Goal: Task Accomplishment & Management: Manage account settings

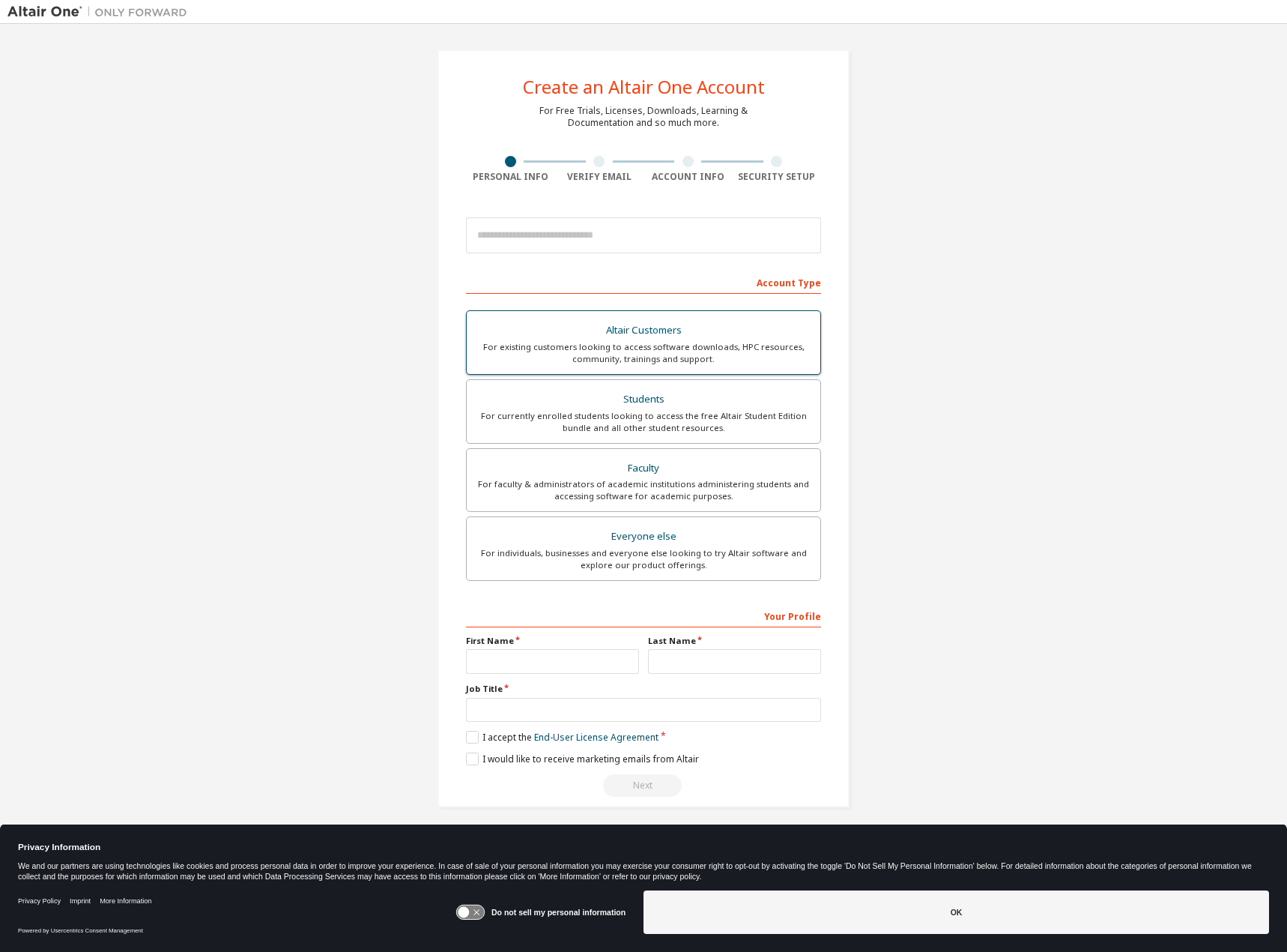
click at [603, 337] on div "Altair Customers" at bounding box center [643, 330] width 336 height 21
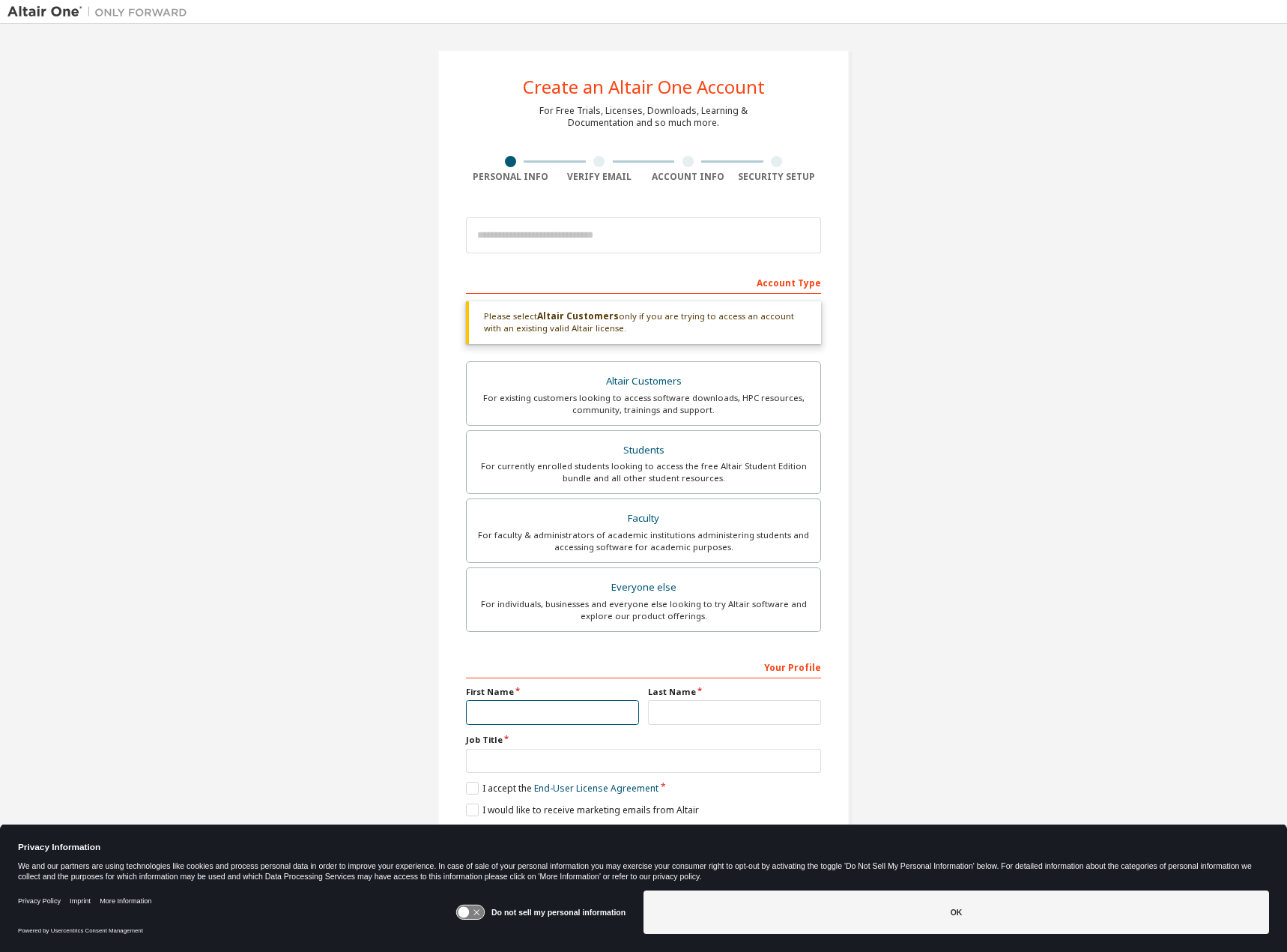
click at [523, 700] on input "text" at bounding box center [552, 712] width 173 height 25
click at [594, 246] on input "email" at bounding box center [643, 235] width 355 height 36
type input "**********"
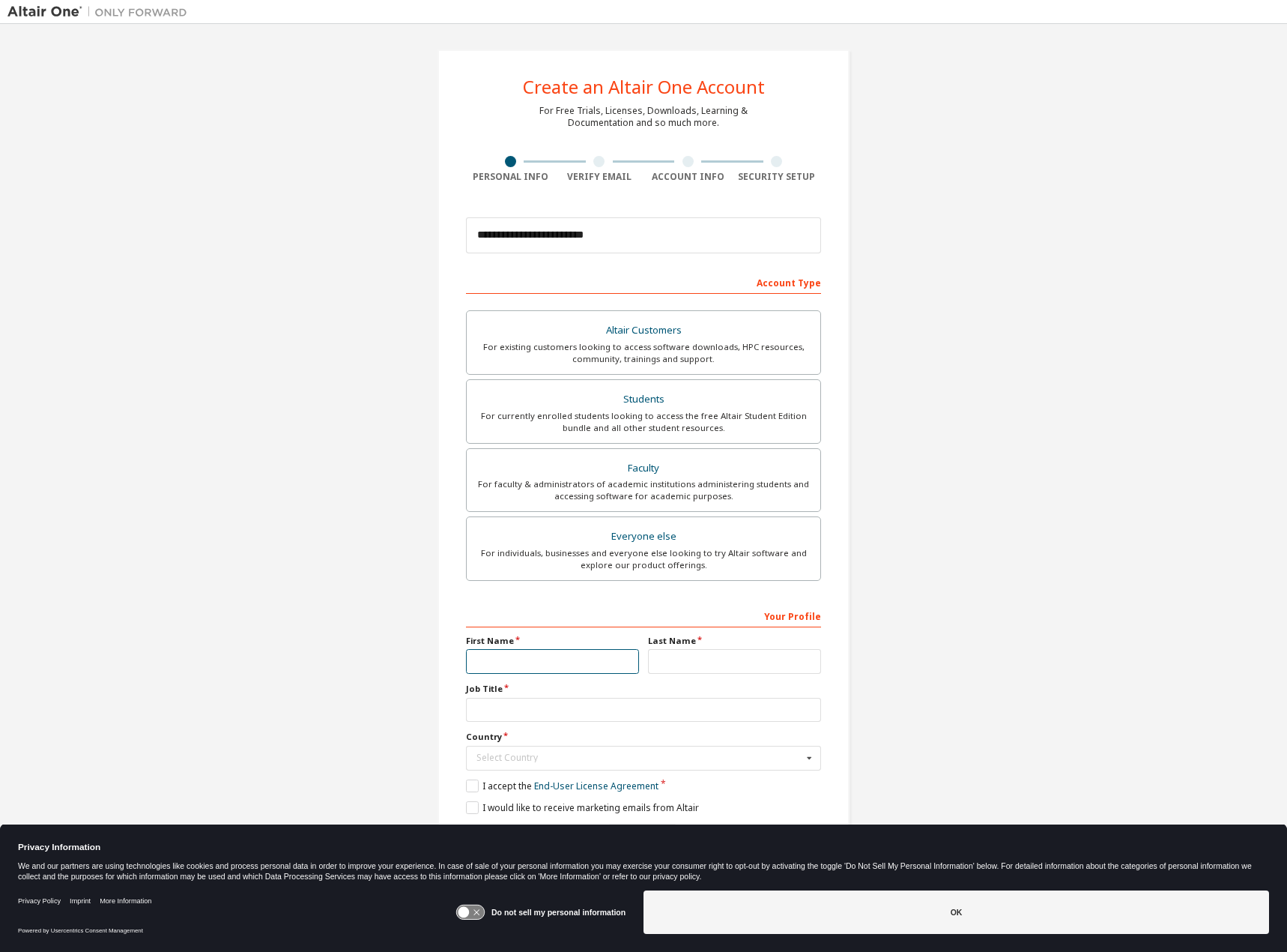
click at [517, 654] on input "text" at bounding box center [552, 661] width 173 height 25
type input "*******"
click at [675, 672] on input "text" at bounding box center [735, 661] width 173 height 25
type input "*********"
click at [519, 702] on input "text" at bounding box center [643, 710] width 355 height 25
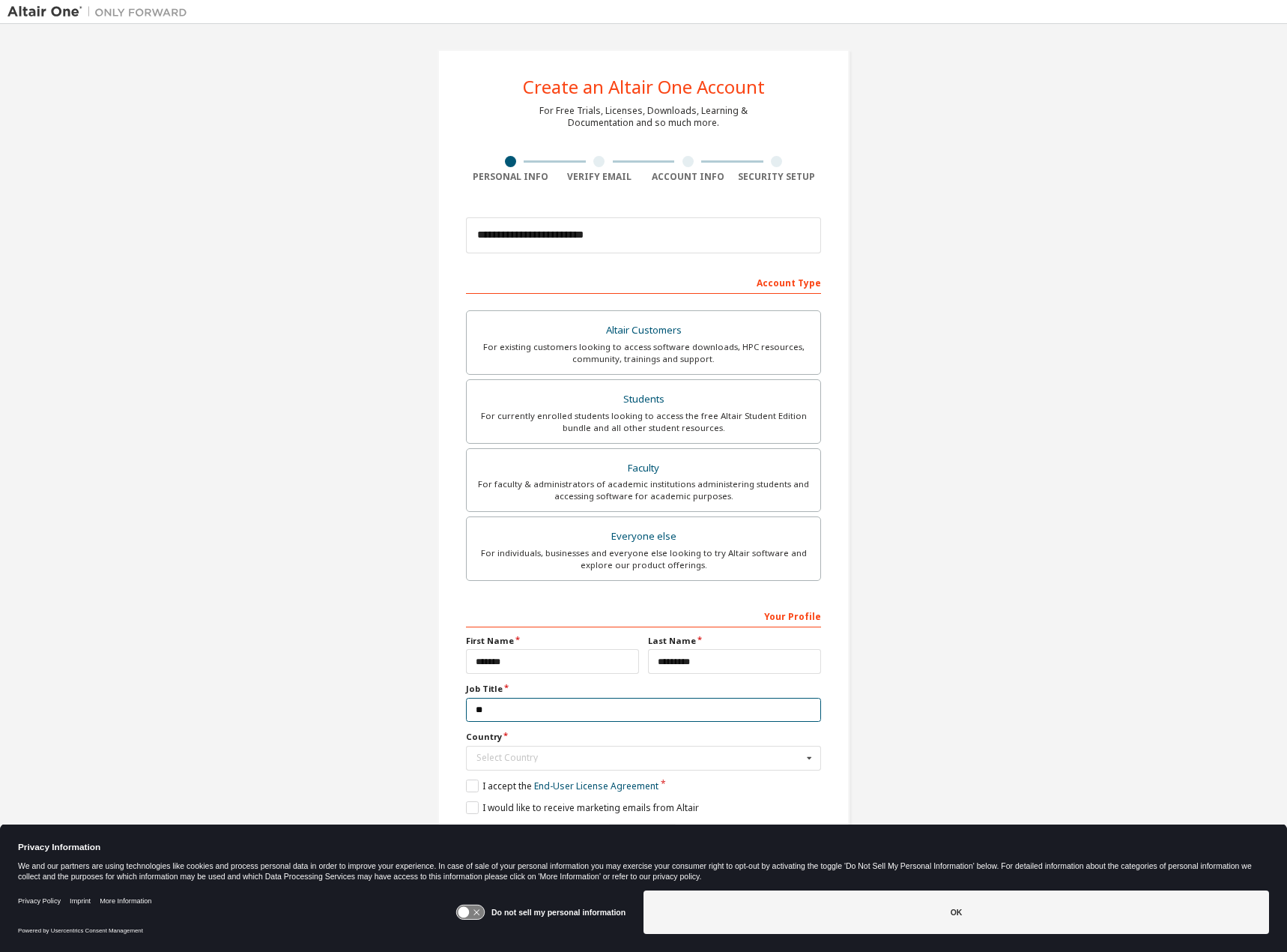
type input "*"
click at [475, 711] on input "*******" at bounding box center [643, 710] width 355 height 25
type input "**********"
click at [580, 764] on input "text" at bounding box center [645, 758] width 354 height 23
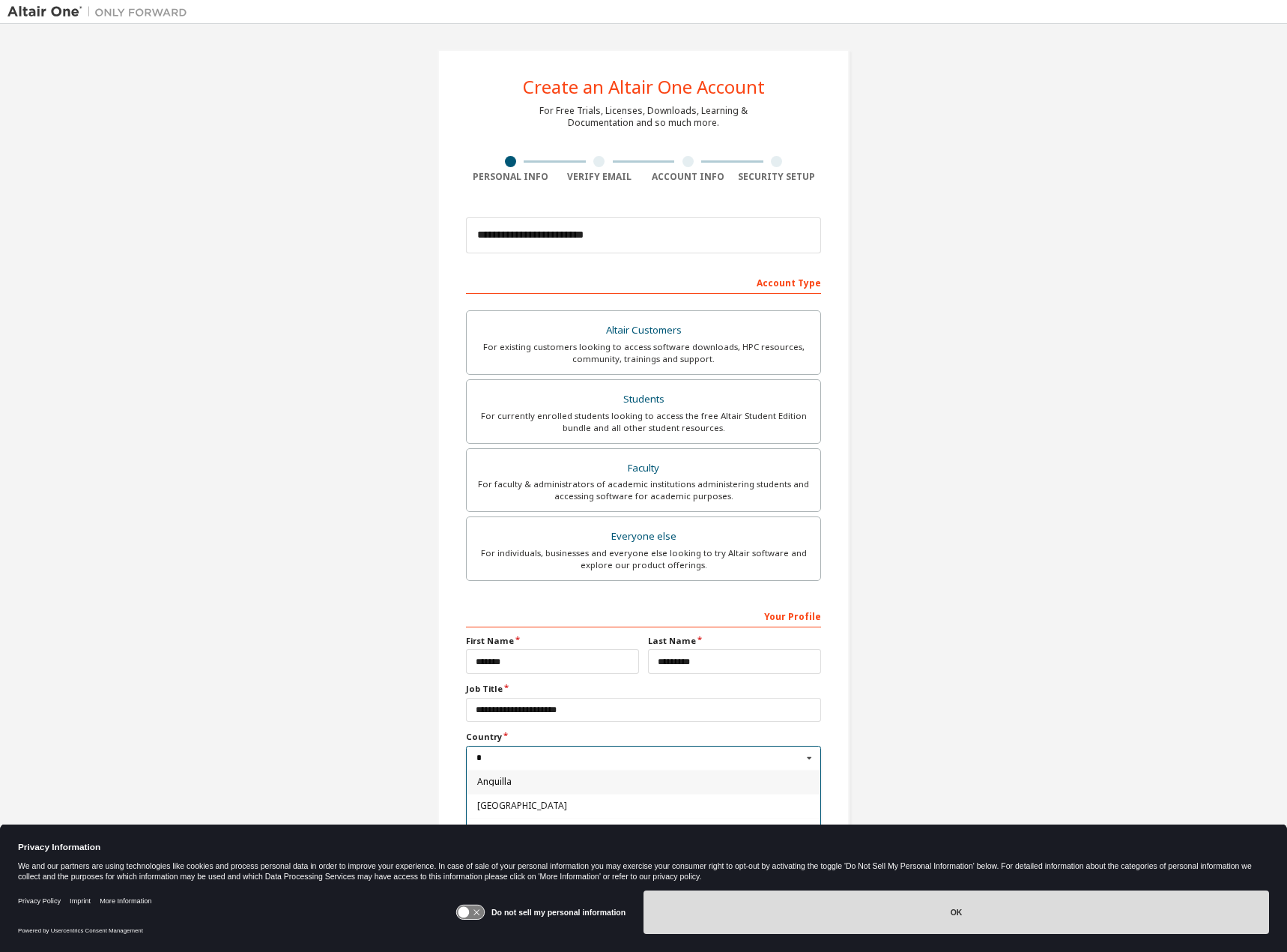
type input "*"
click at [909, 921] on button "OK" at bounding box center [957, 912] width 626 height 44
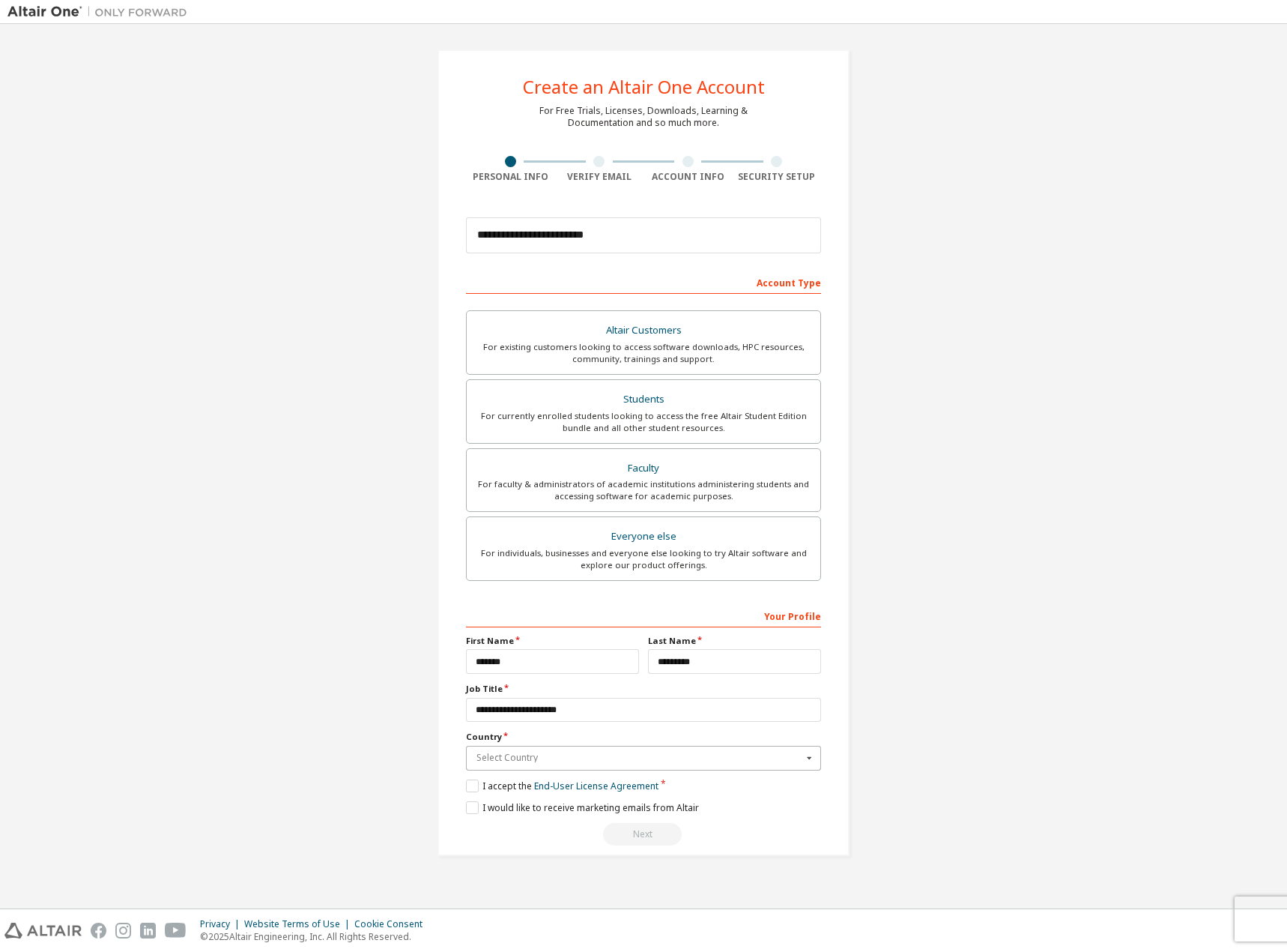
click at [565, 753] on input "text" at bounding box center [645, 758] width 354 height 23
drag, startPoint x: 462, startPoint y: 753, endPoint x: 428, endPoint y: 746, distance: 34.7
click at [429, 748] on div "**********" at bounding box center [644, 452] width 448 height 843
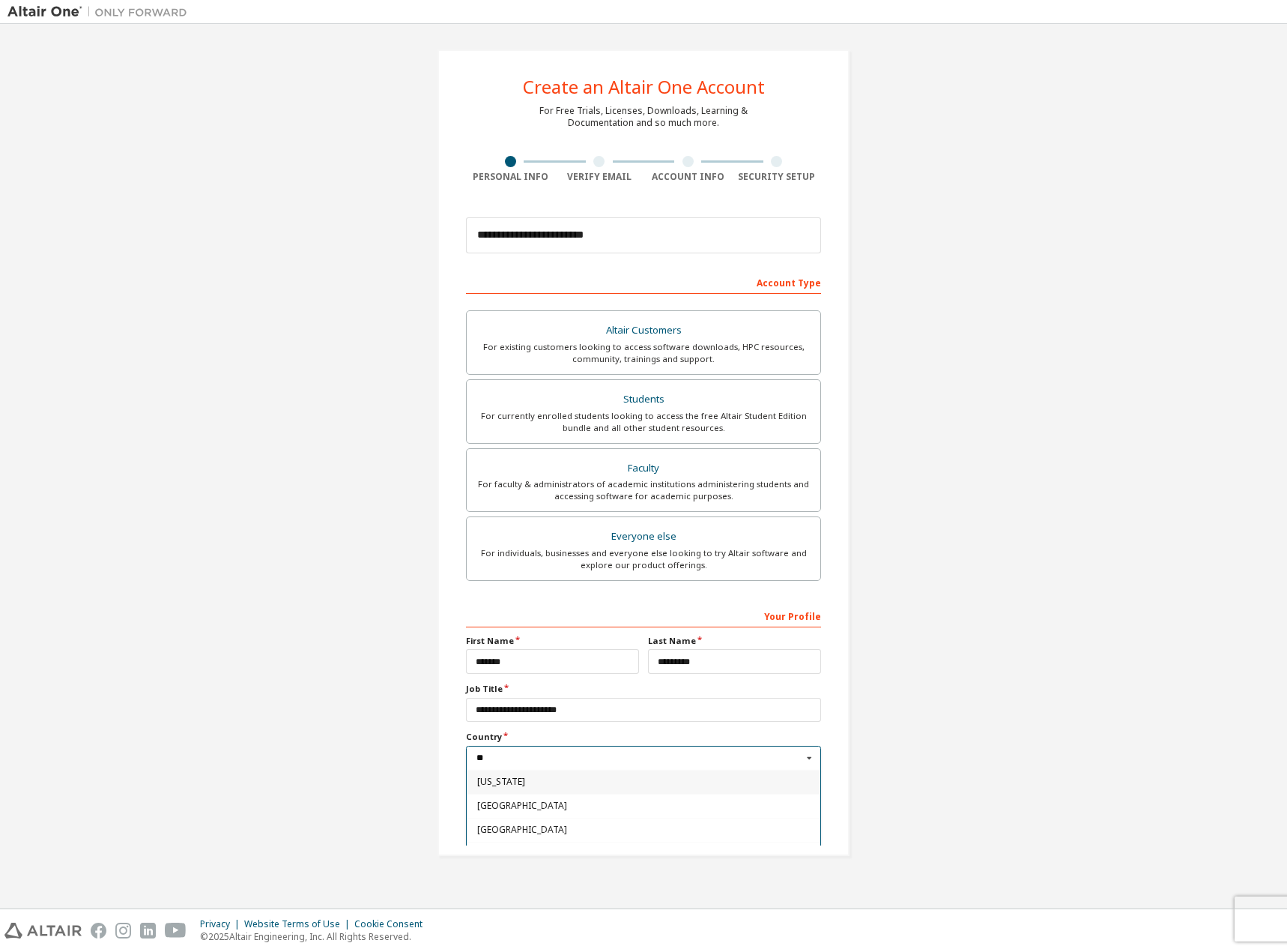
drag, startPoint x: 505, startPoint y: 754, endPoint x: 402, endPoint y: 752, distance: 103.0
click at [402, 754] on div "**********" at bounding box center [644, 452] width 1272 height 843
type input "*"
click at [519, 832] on span "United States of America" at bounding box center [644, 832] width 334 height 9
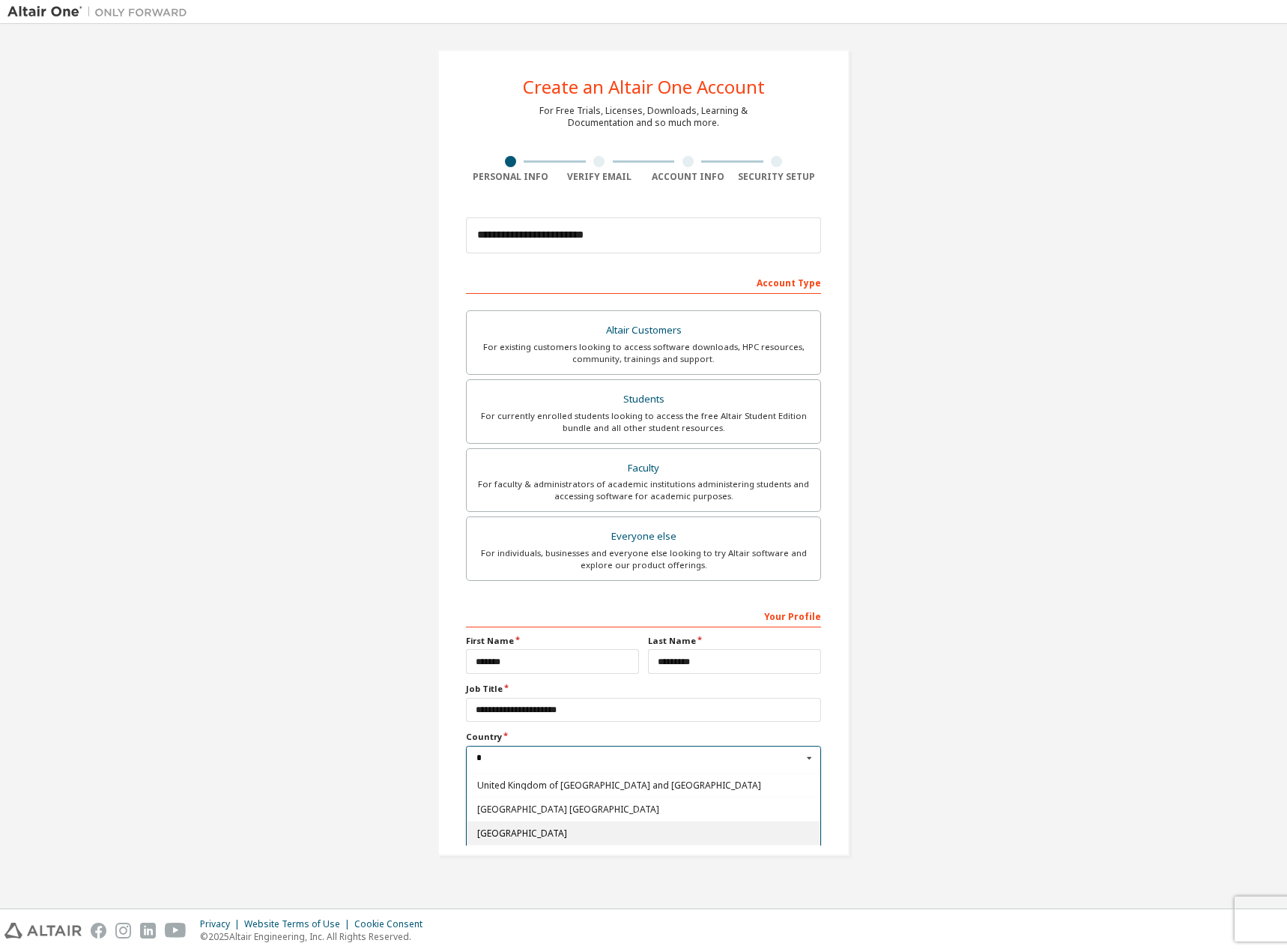
type input "***"
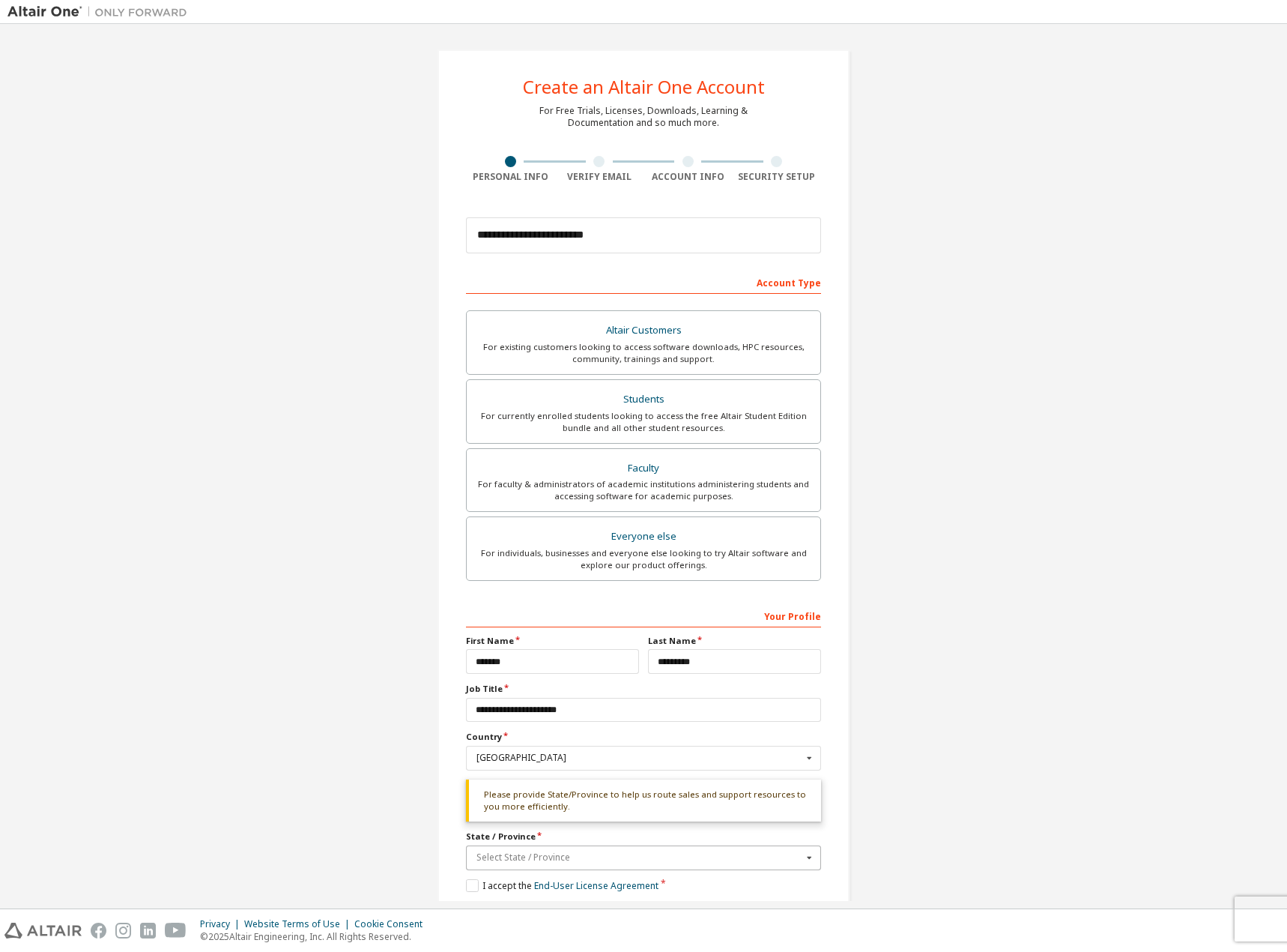
click at [542, 850] on input "text" at bounding box center [645, 857] width 354 height 23
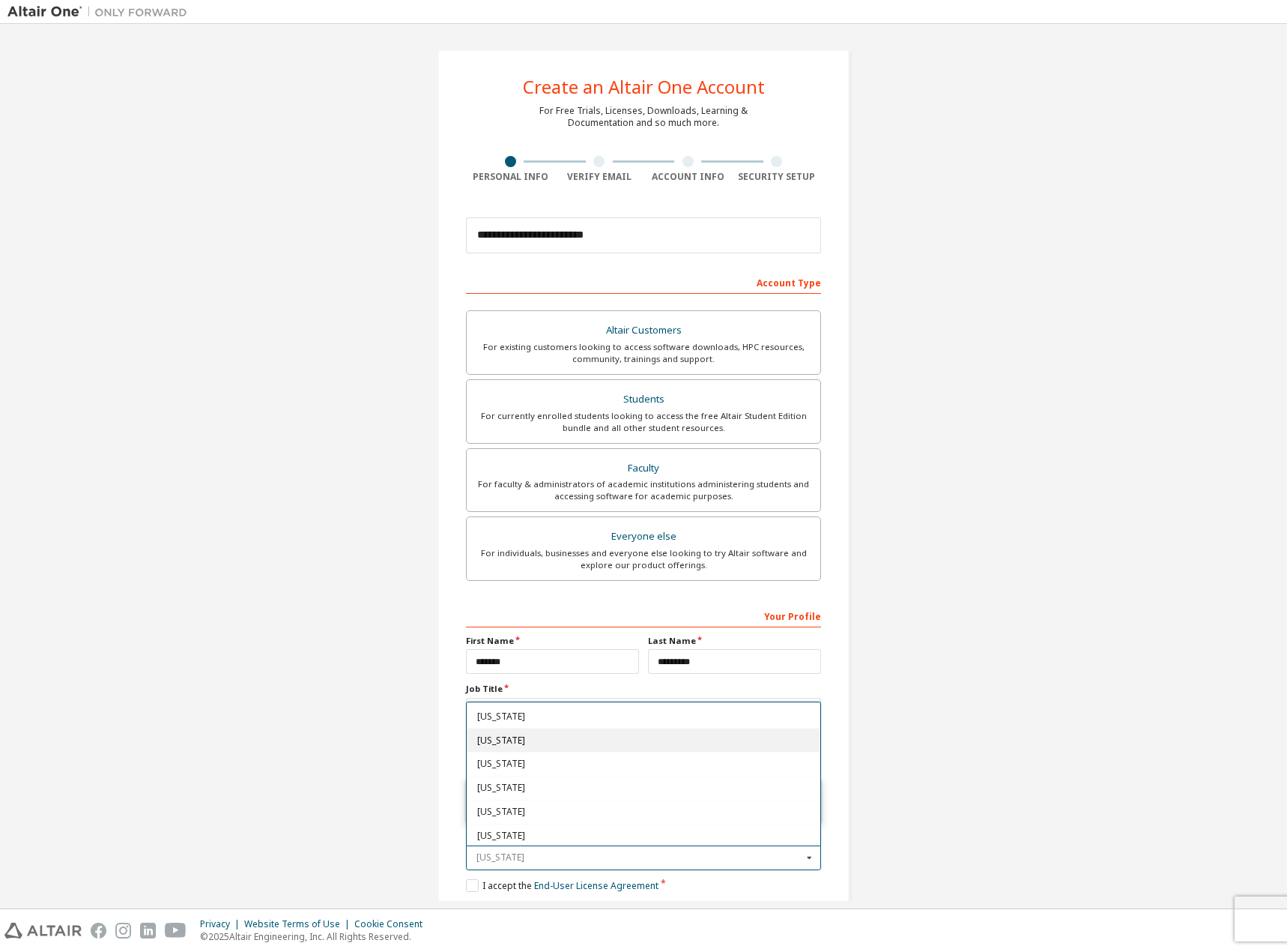
scroll to position [749, 0]
click at [496, 774] on span "Ohio" at bounding box center [644, 777] width 334 height 9
type input "**"
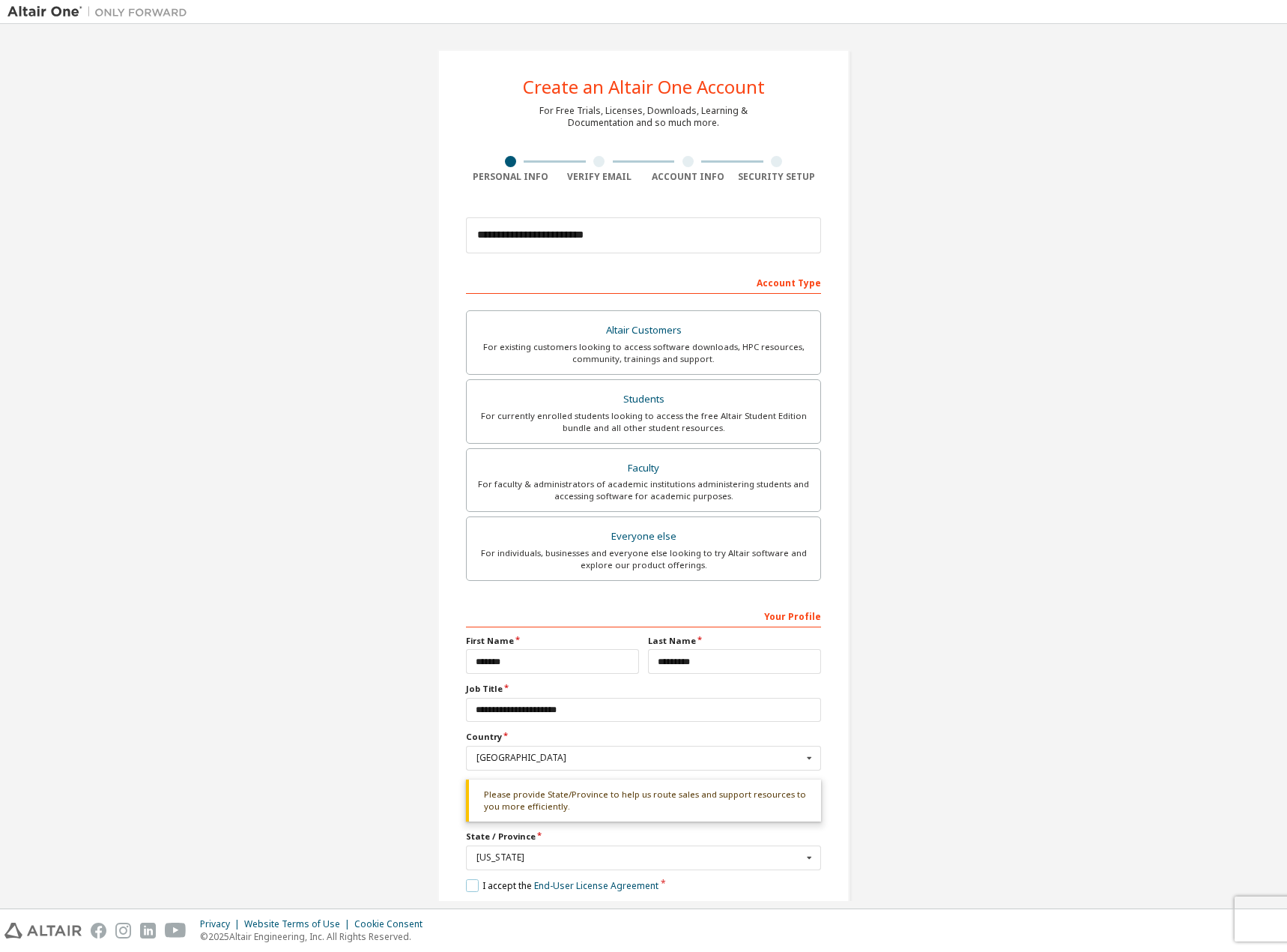
click at [469, 884] on label "I accept the End-User License Agreement" at bounding box center [562, 885] width 192 height 13
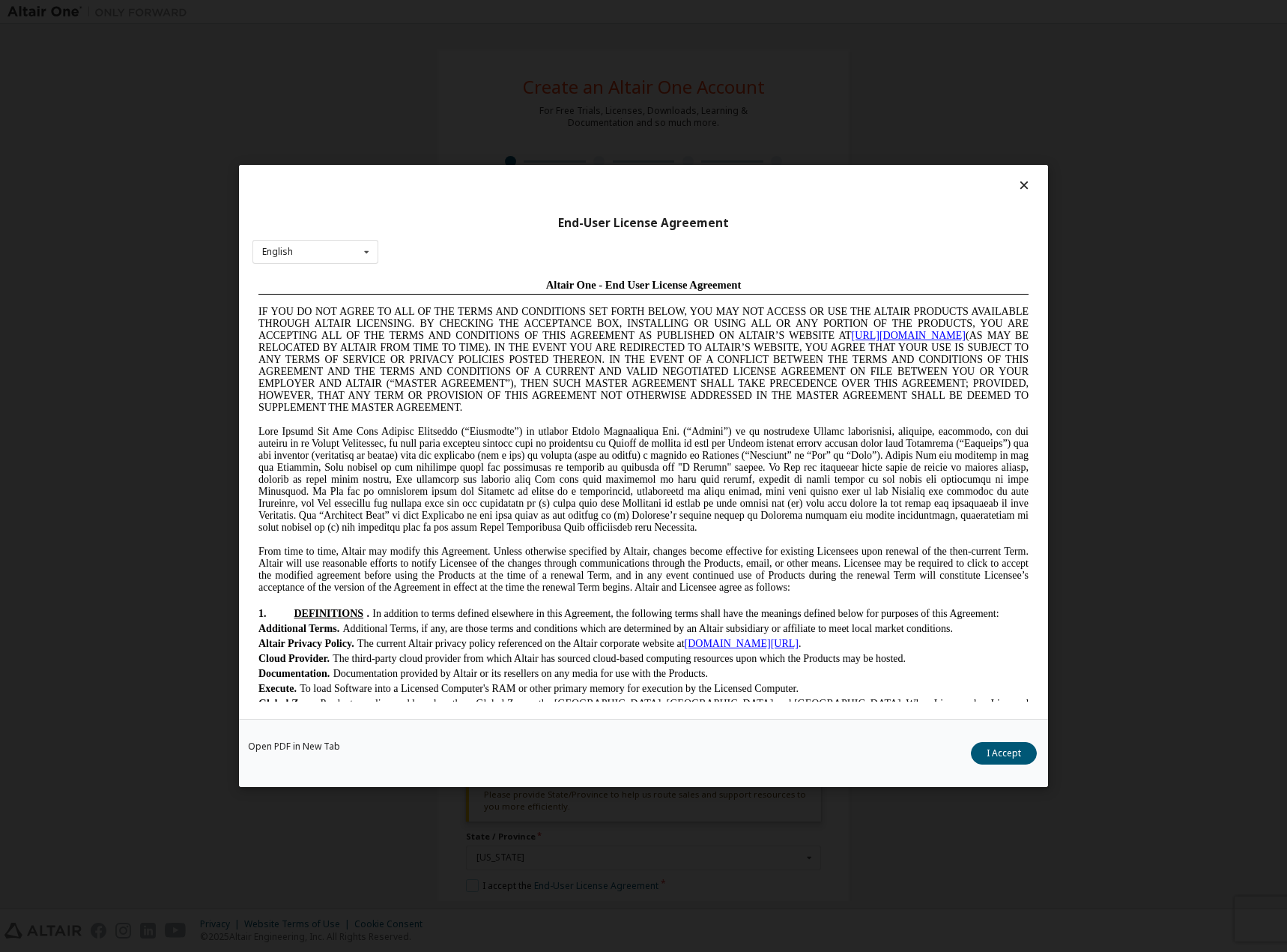
scroll to position [0, 0]
click at [991, 756] on button "I Accept" at bounding box center [1003, 753] width 66 height 22
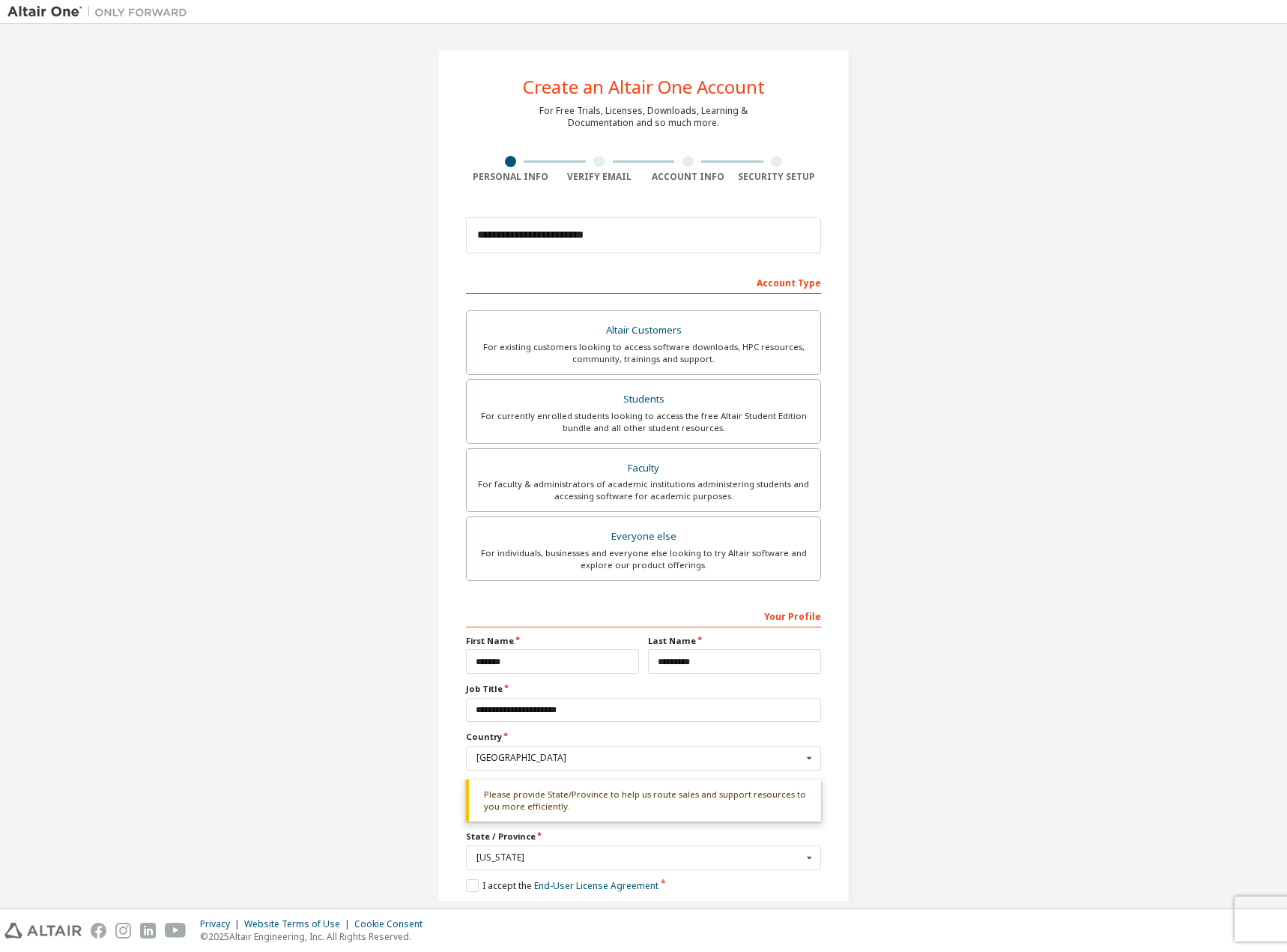
scroll to position [73, 0]
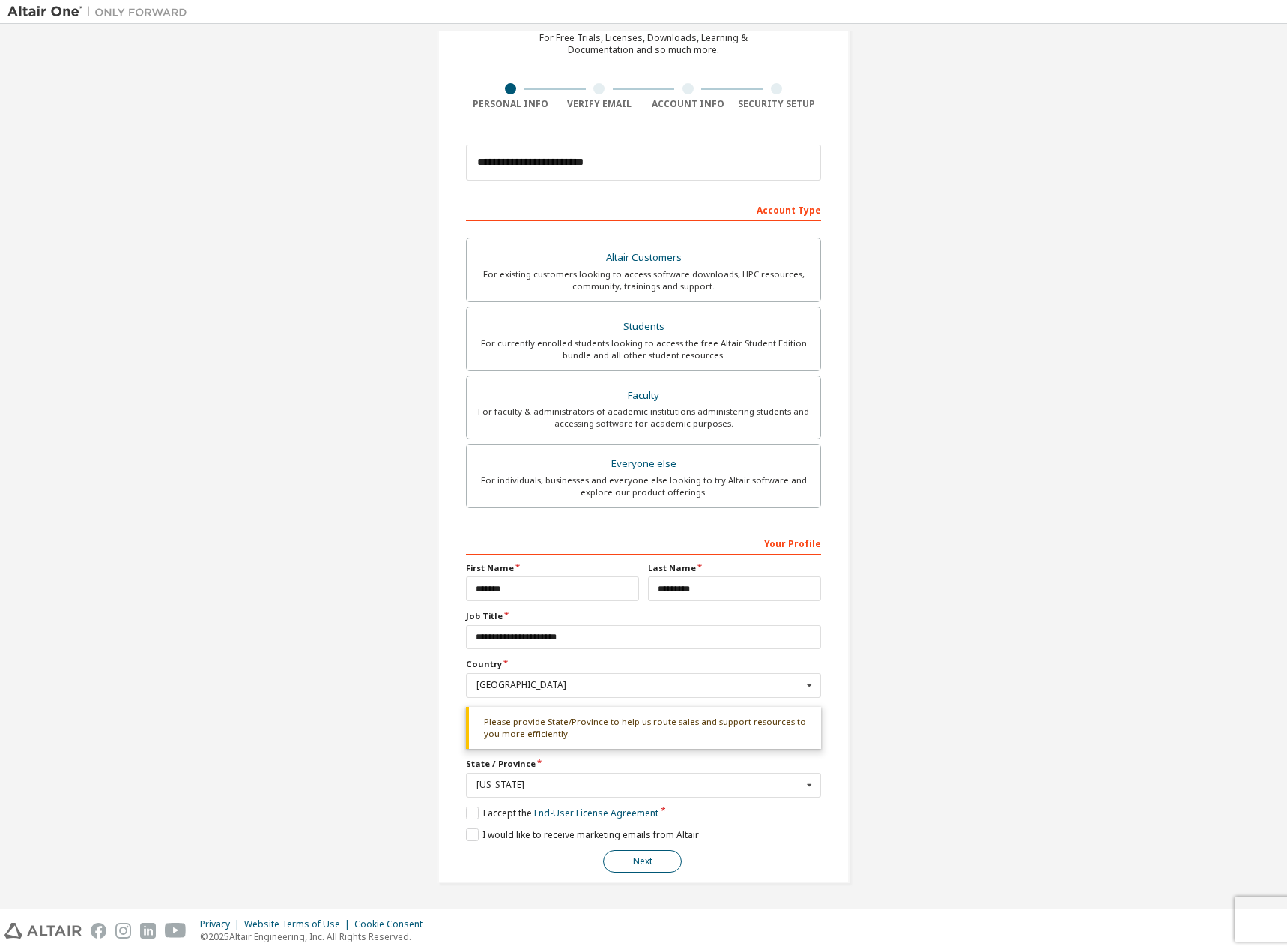
click at [631, 861] on button "Next" at bounding box center [642, 861] width 79 height 22
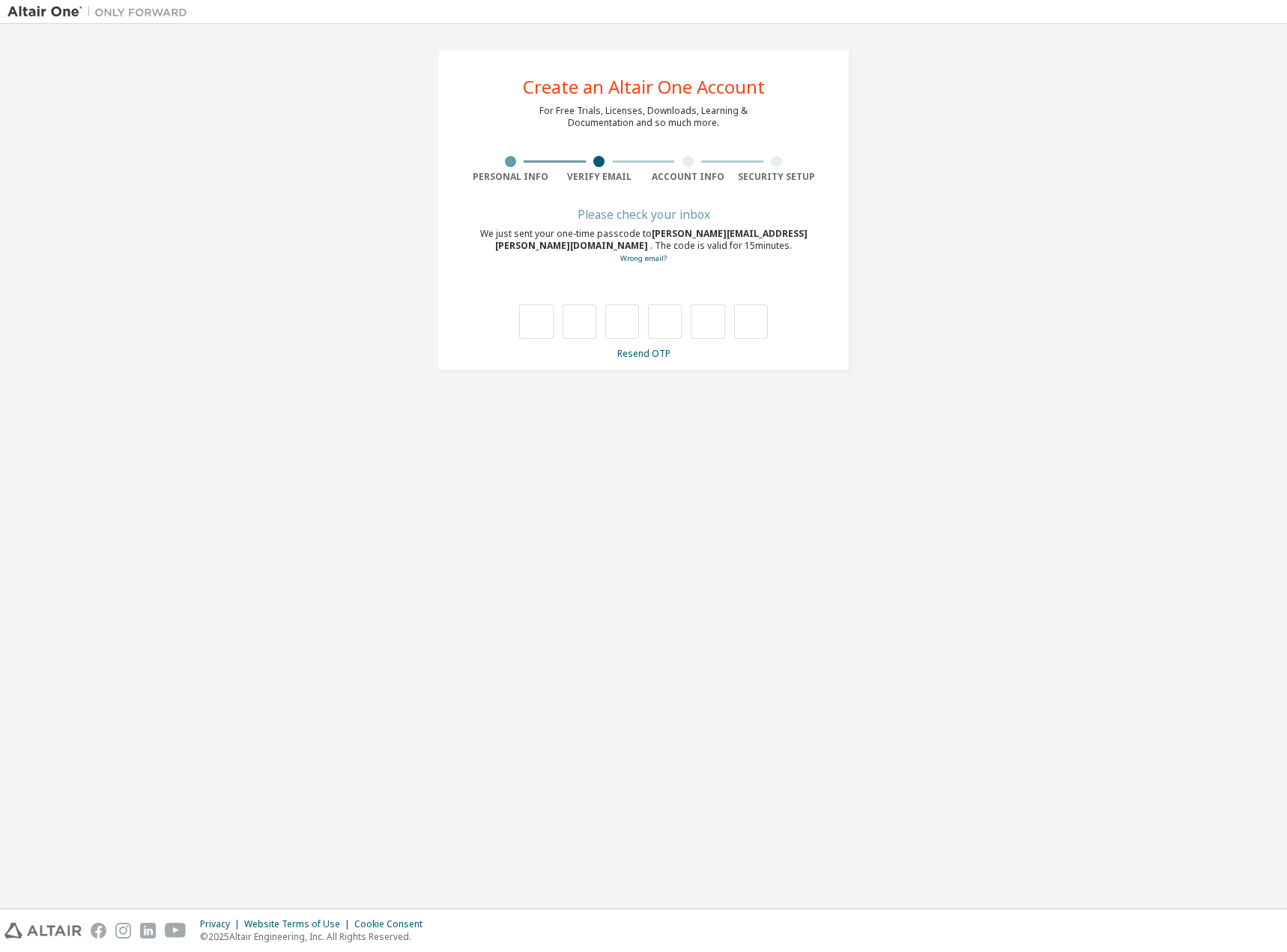
scroll to position [0, 0]
click at [544, 317] on input "text" at bounding box center [535, 322] width 33 height 34
type input "*"
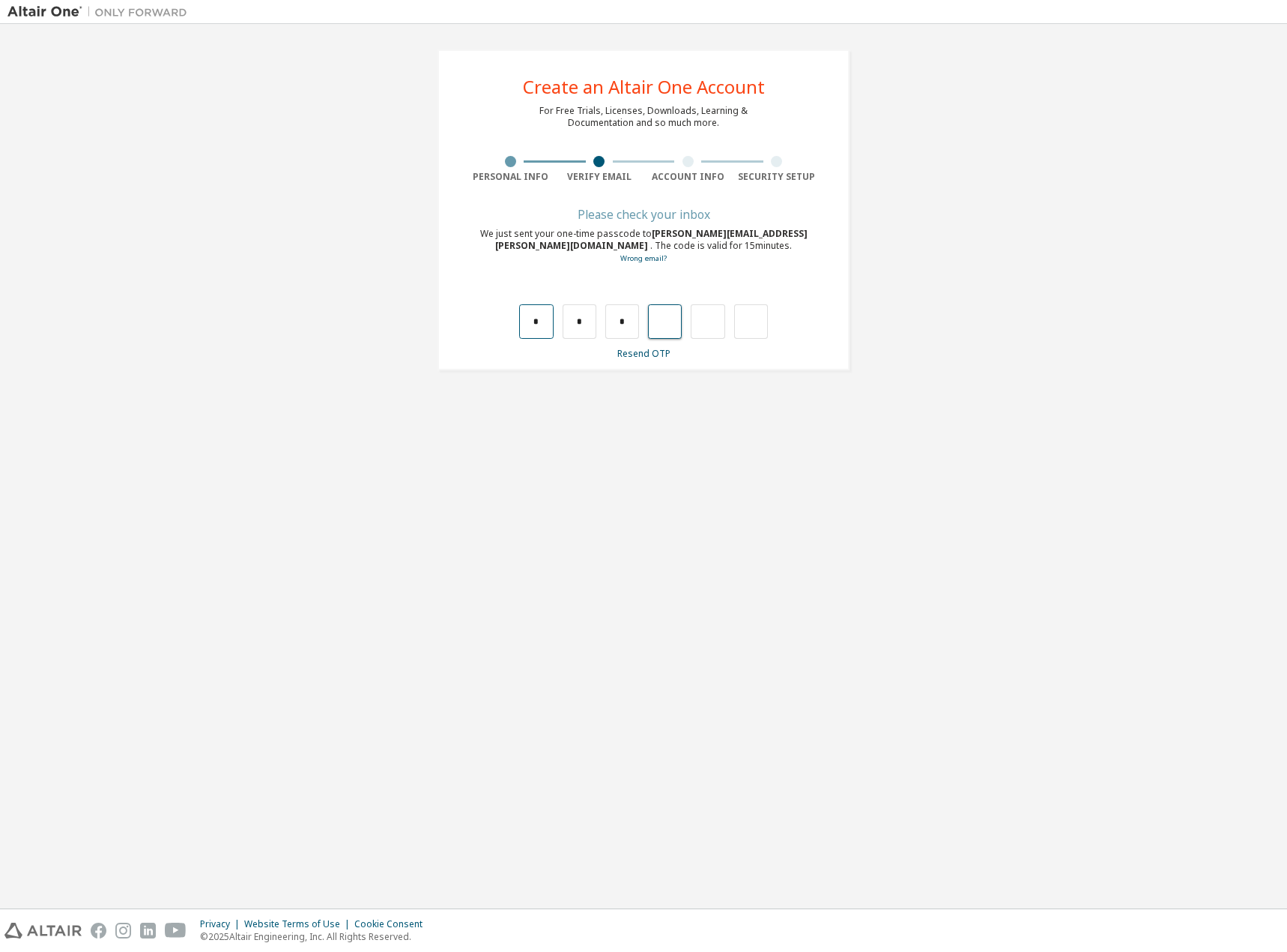
type input "*"
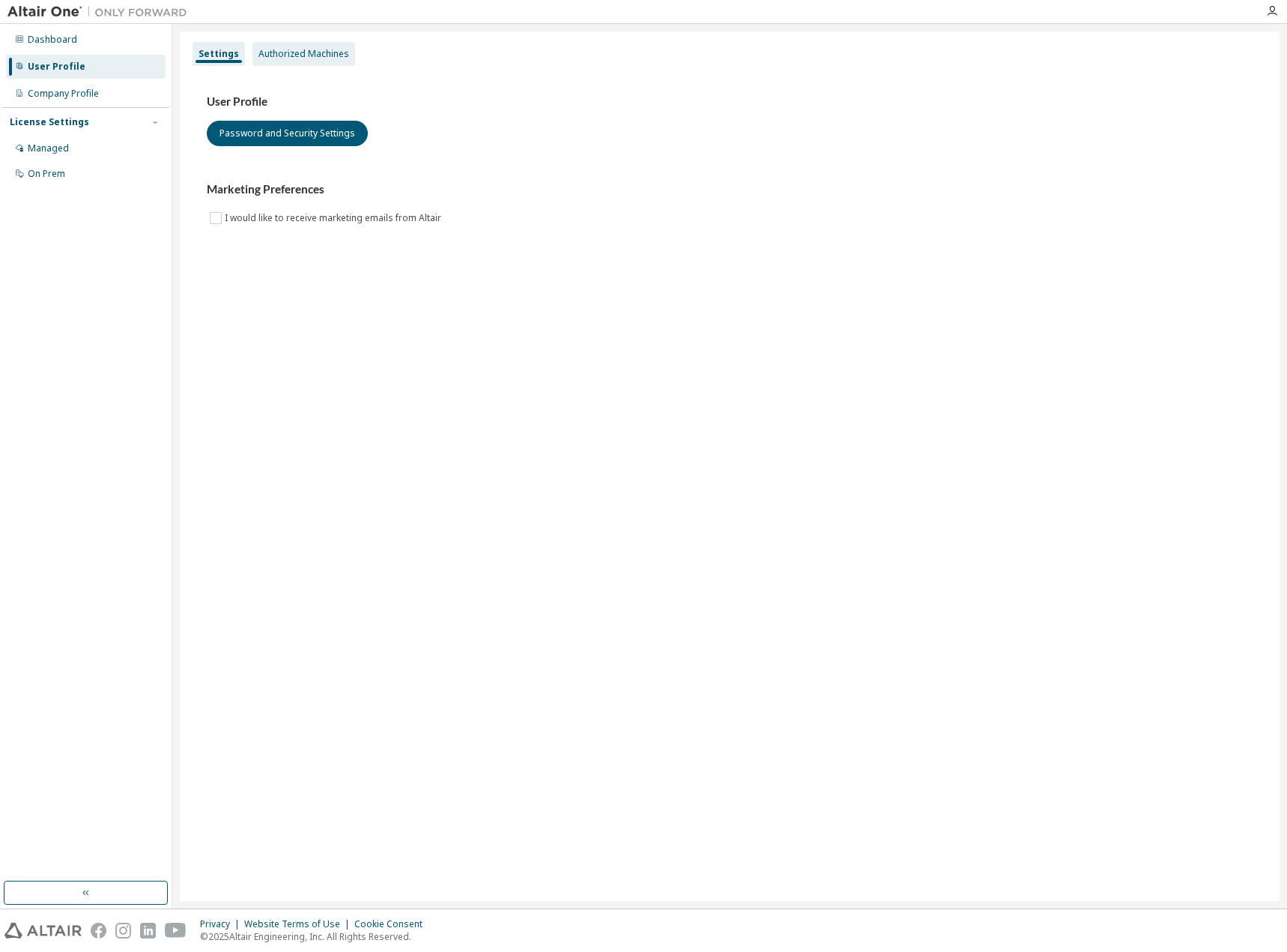
click at [332, 56] on div "Authorized Machines" at bounding box center [304, 54] width 91 height 12
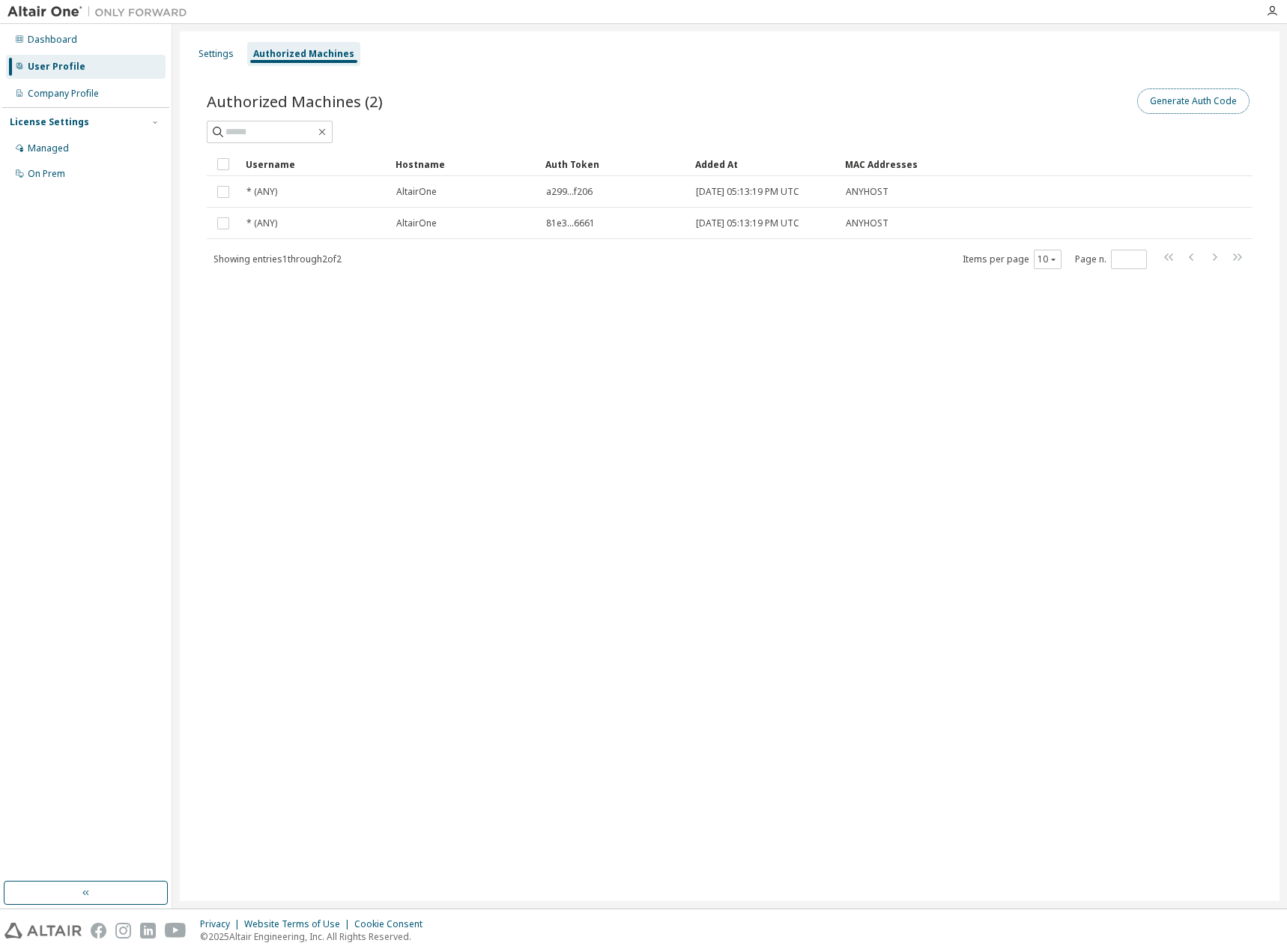
click at [1192, 111] on button "Generate Auth Code" at bounding box center [1193, 101] width 112 height 26
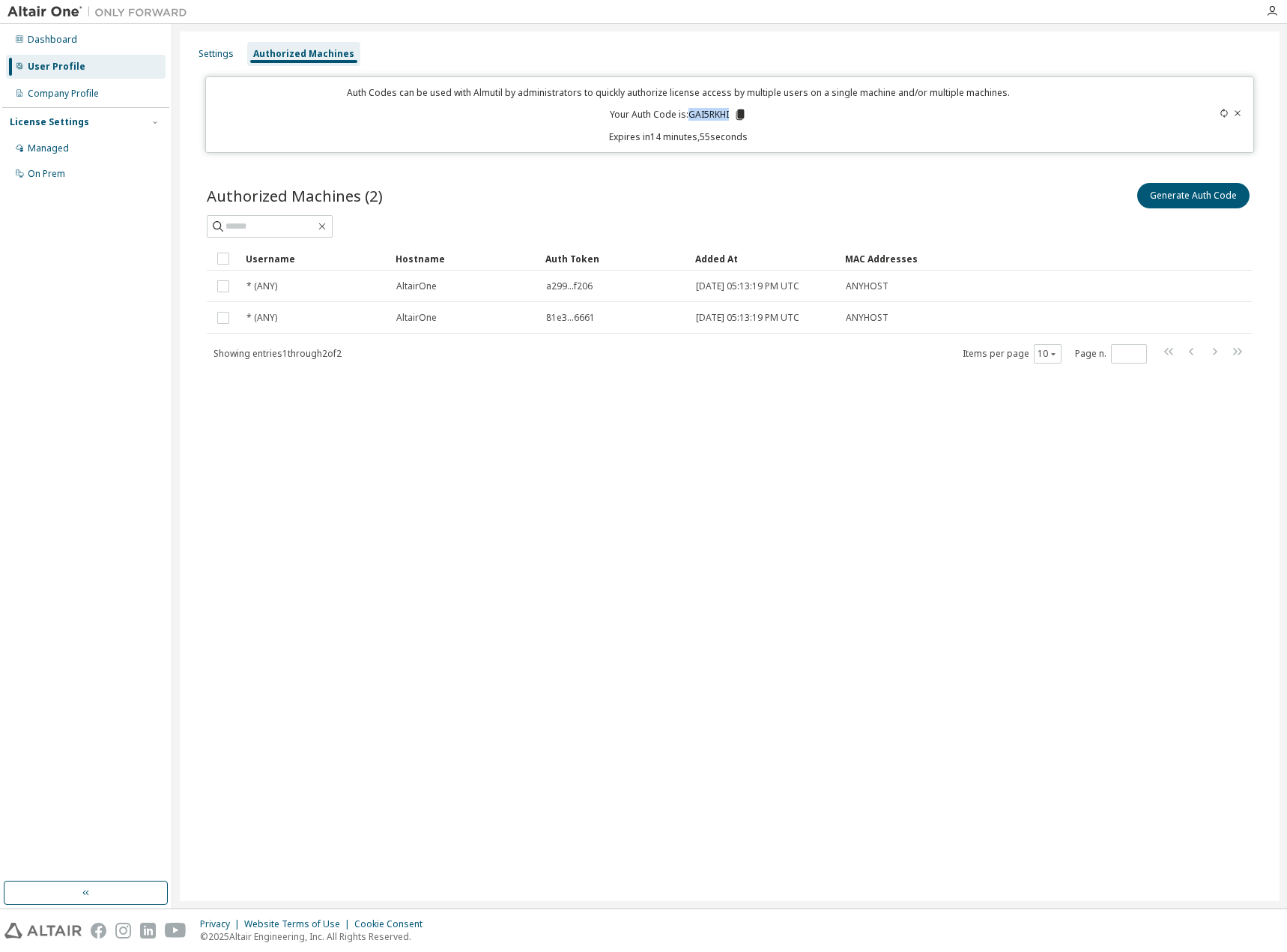
drag, startPoint x: 688, startPoint y: 113, endPoint x: 729, endPoint y: 113, distance: 41.0
click at [729, 113] on p "Your Auth Code is: GAI5RKHI" at bounding box center [678, 115] width 137 height 14
copy p "GAI5RKHI"
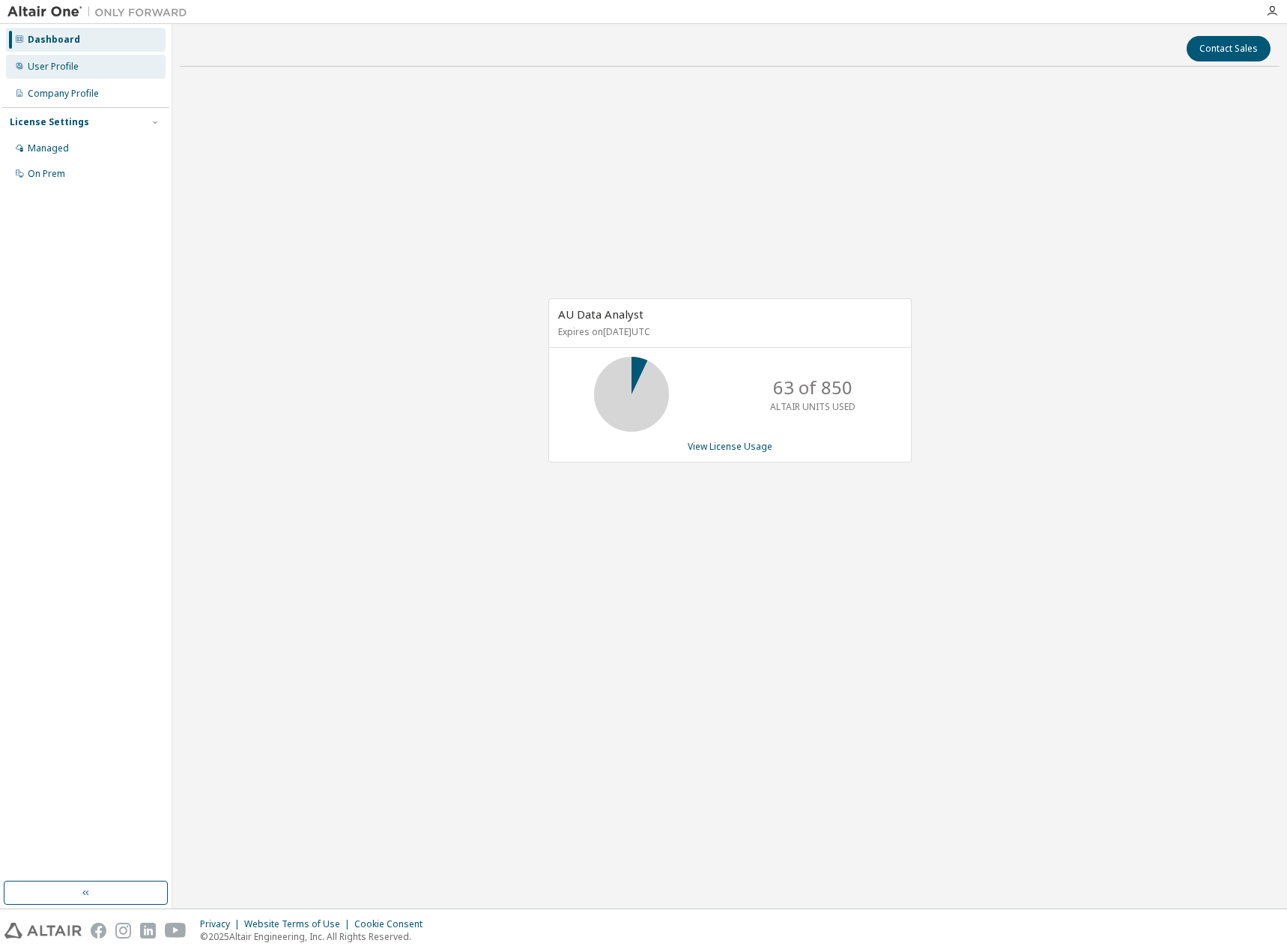
click at [55, 62] on div "User Profile" at bounding box center [53, 67] width 51 height 12
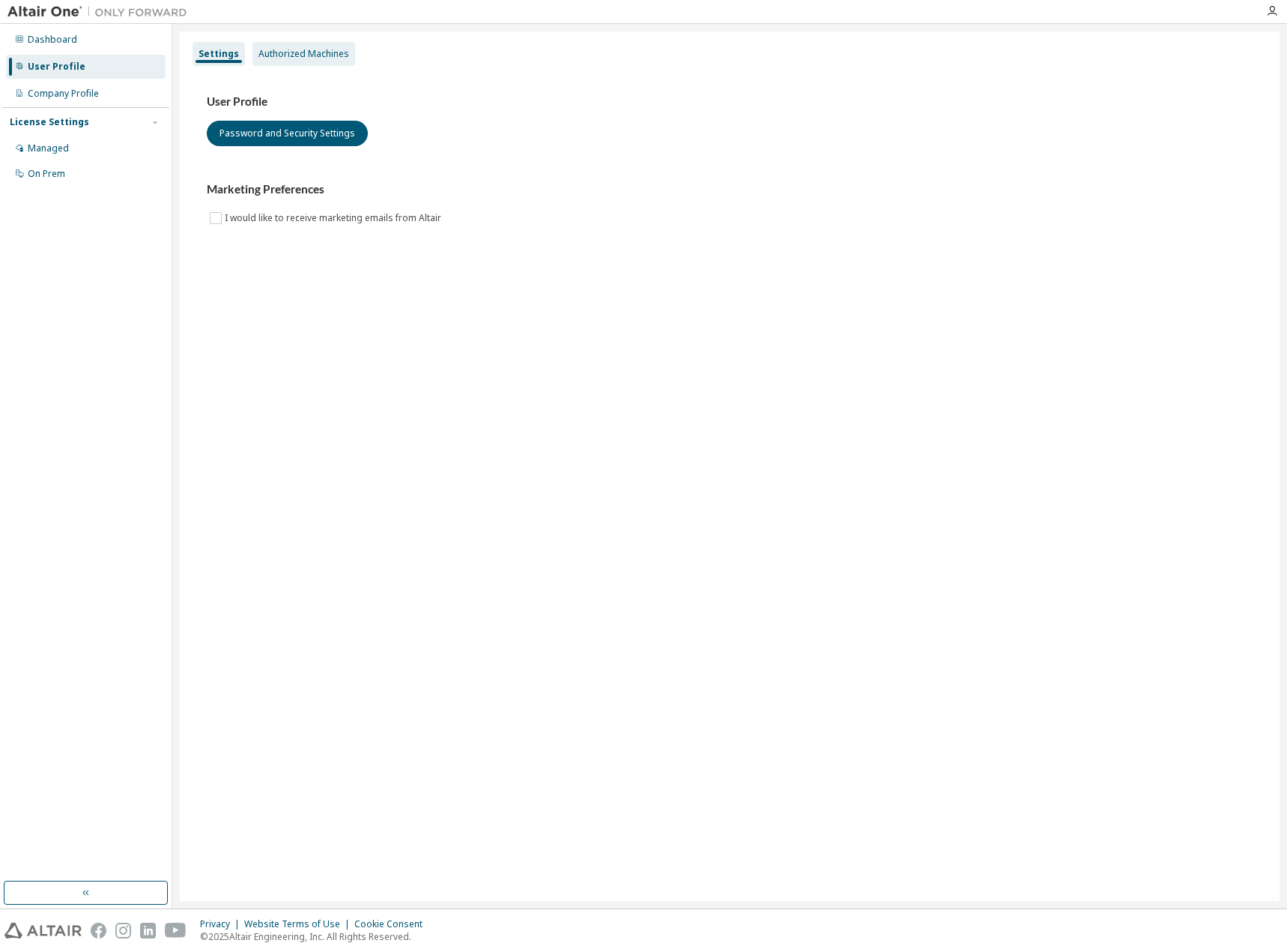
click at [317, 53] on div "Authorized Machines" at bounding box center [304, 54] width 91 height 12
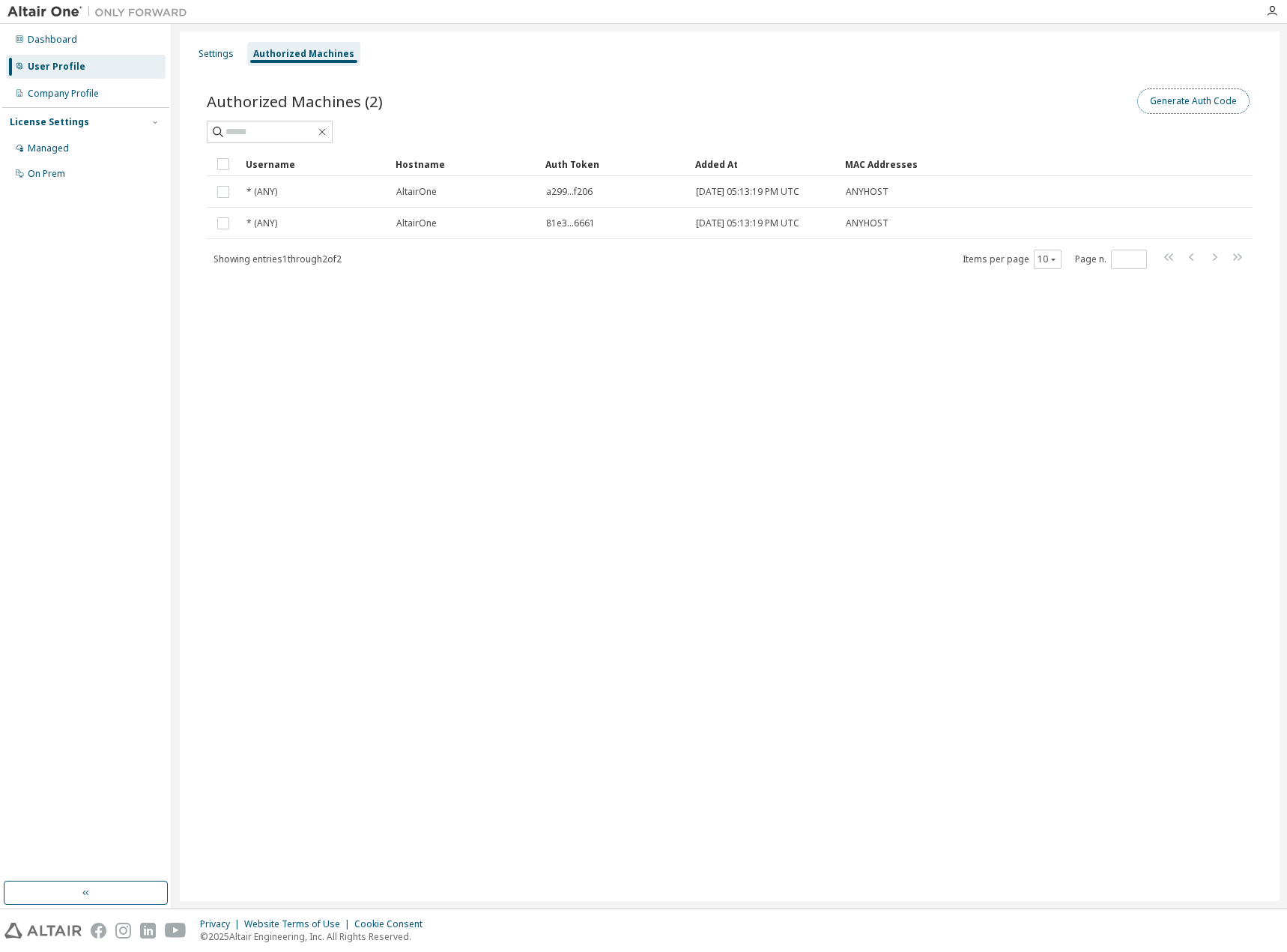
click at [1225, 105] on button "Generate Auth Code" at bounding box center [1193, 101] width 112 height 26
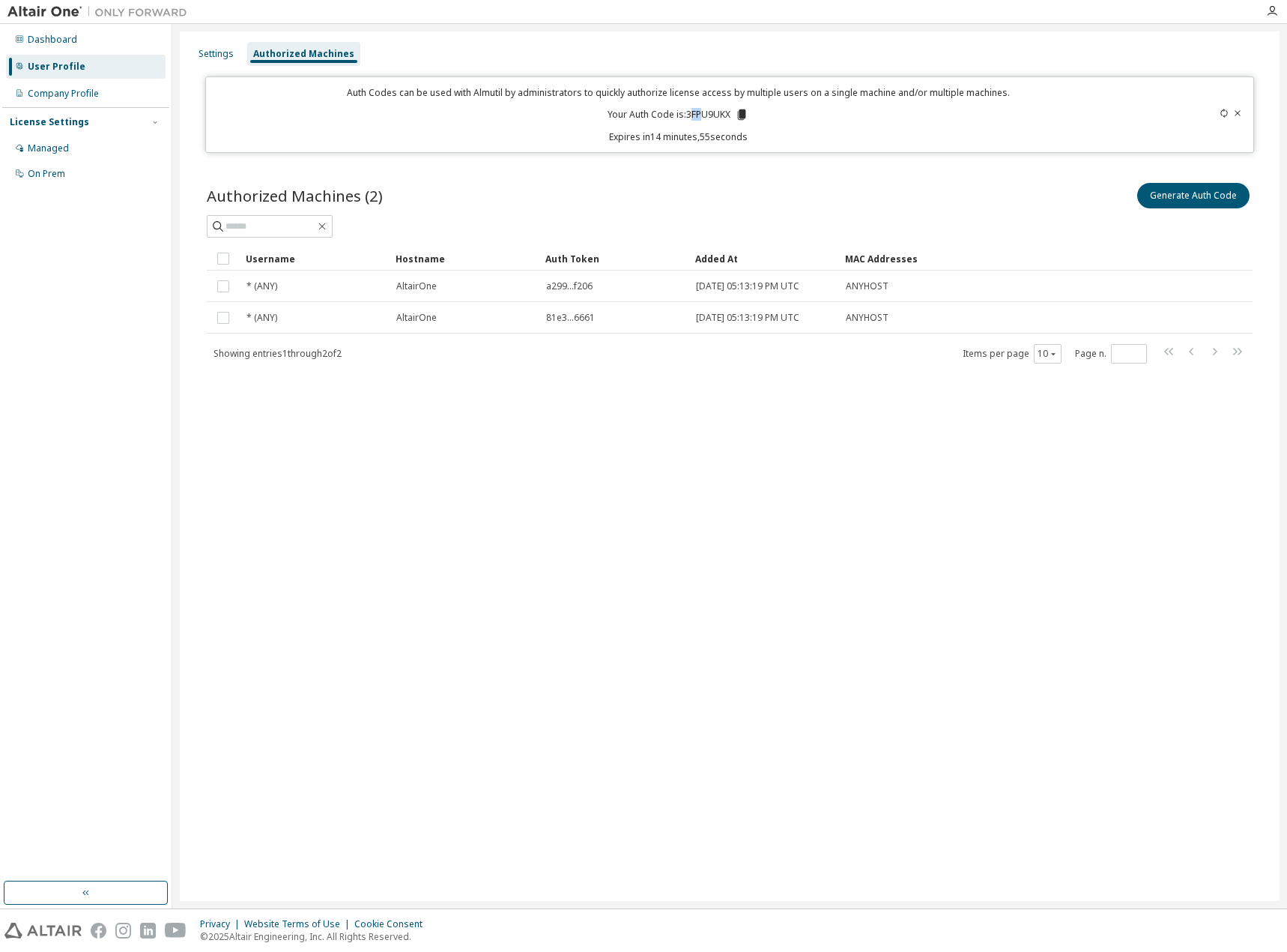
drag, startPoint x: 690, startPoint y: 113, endPoint x: 705, endPoint y: 112, distance: 15.0
click at [705, 112] on p "Your Auth Code is: 3FPU9UKX" at bounding box center [678, 115] width 141 height 14
click at [689, 111] on p "Your Auth Code is: 3FPU9UKX" at bounding box center [678, 115] width 141 height 14
drag, startPoint x: 686, startPoint y: 114, endPoint x: 724, endPoint y: 113, distance: 38.0
click at [724, 113] on p "Your Auth Code is: 3FPU9UKX" at bounding box center [678, 115] width 141 height 14
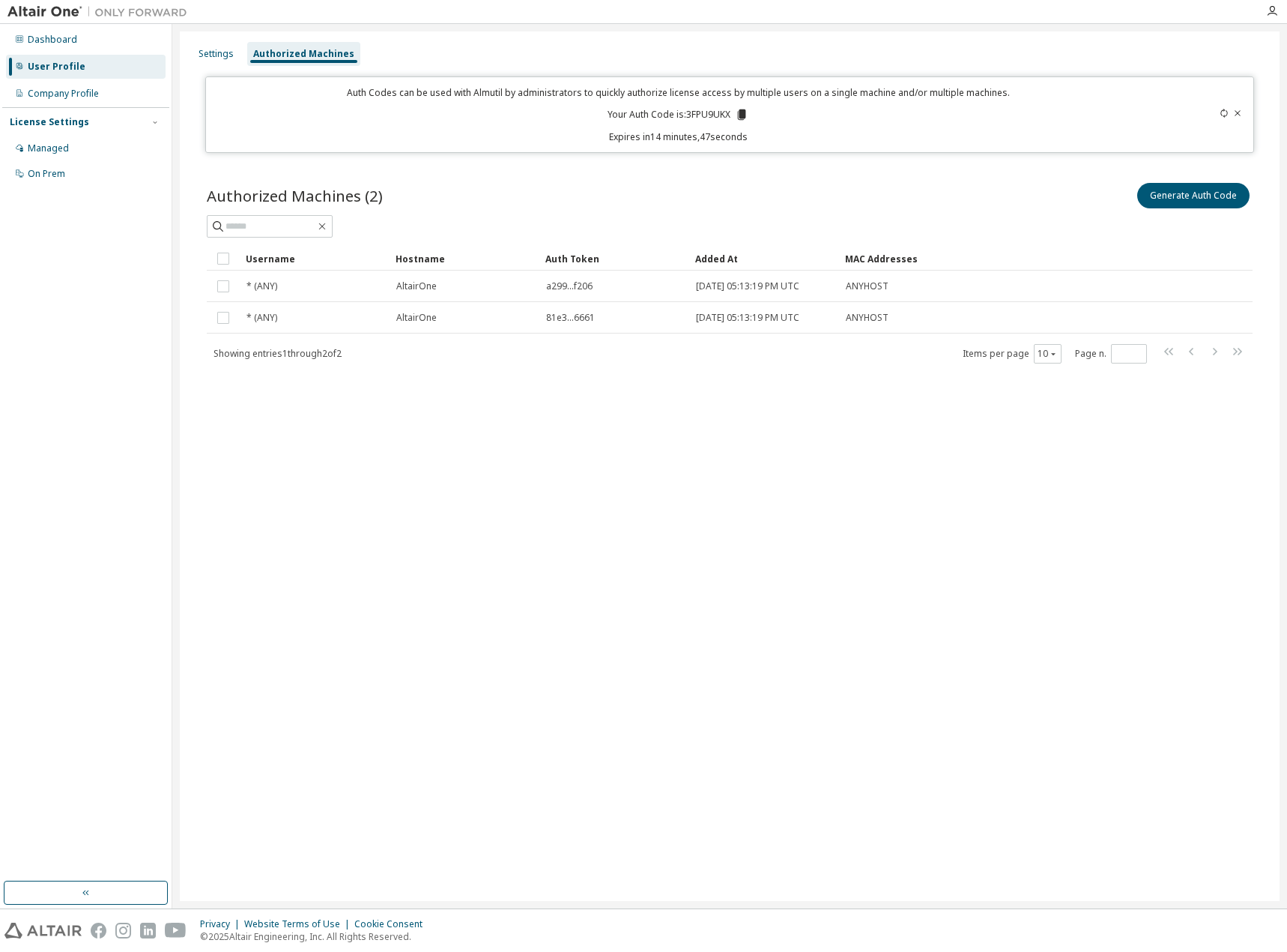
drag, startPoint x: 977, startPoint y: 110, endPoint x: 652, endPoint y: 130, distance: 325.6
click at [974, 110] on div "Auth Codes can be used with Almutil by administrators to quickly authorize lice…" at bounding box center [678, 115] width 927 height 57
drag, startPoint x: 688, startPoint y: 115, endPoint x: 729, endPoint y: 114, distance: 41.0
click at [729, 114] on p "Your Auth Code is: 3FPU9UKX" at bounding box center [678, 115] width 141 height 14
copy p "3FPU9UKX"
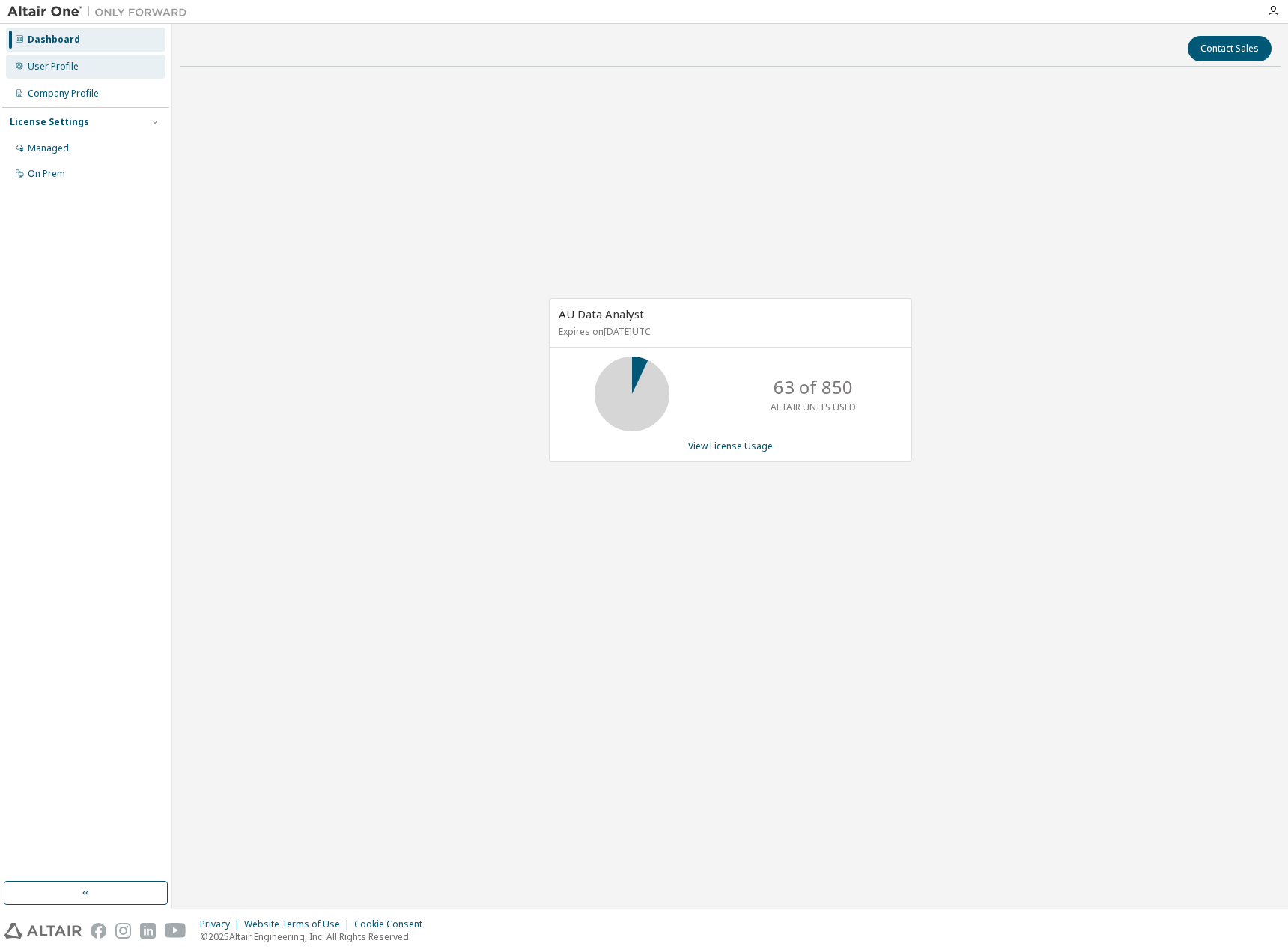
click at [51, 68] on div "User Profile" at bounding box center [53, 67] width 51 height 12
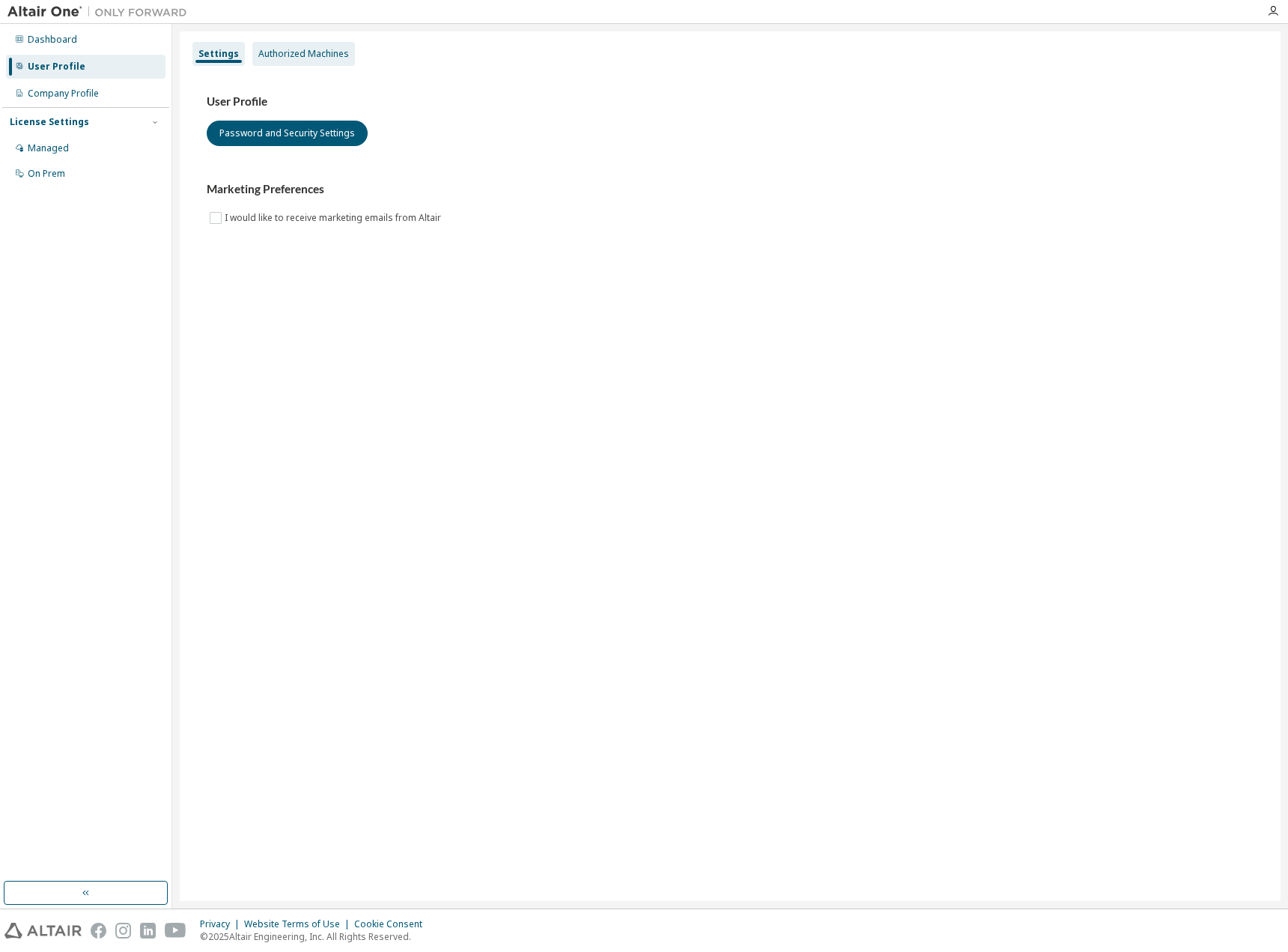
click at [315, 51] on div "Authorized Machines" at bounding box center [303, 54] width 91 height 12
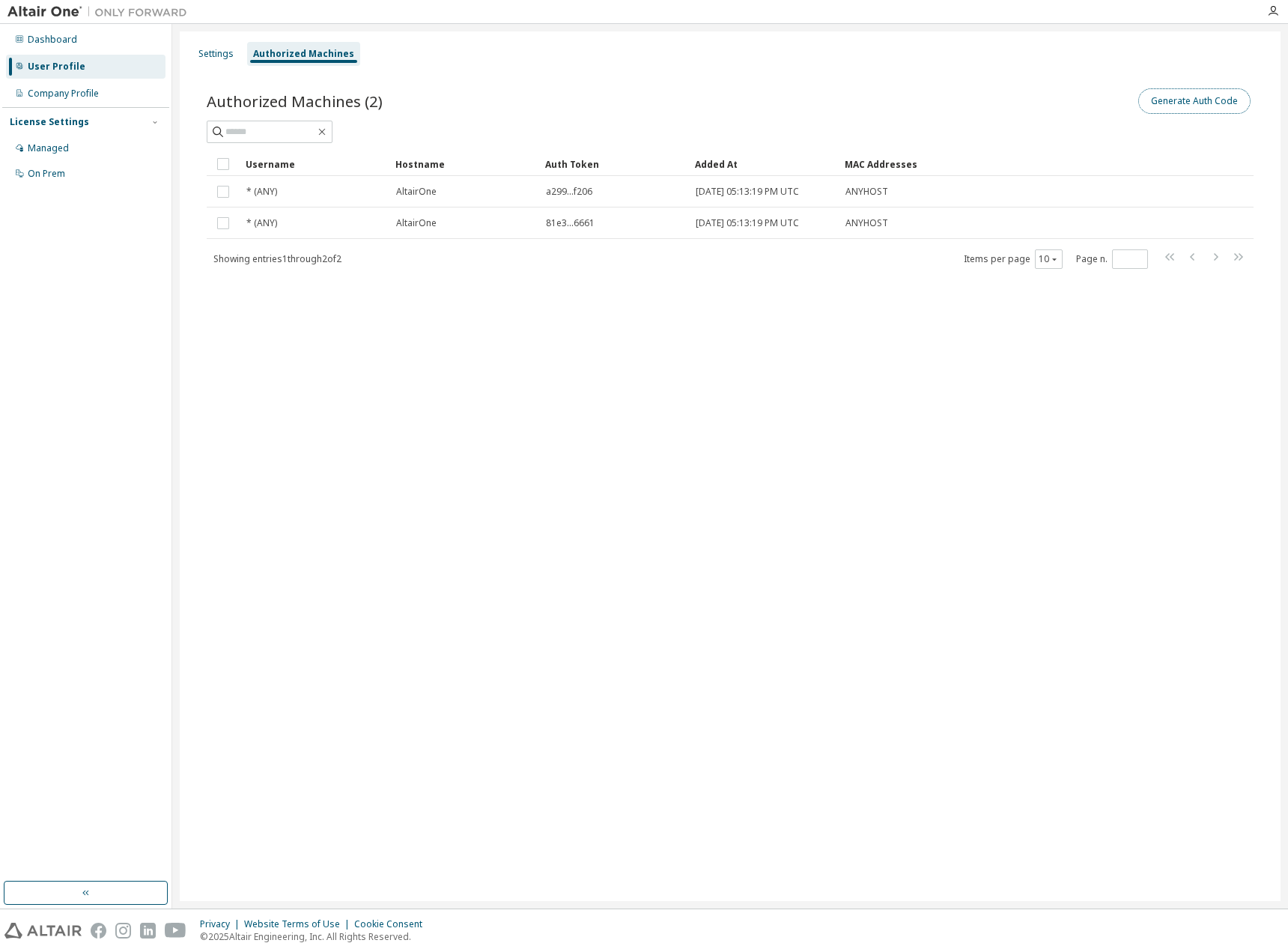
click at [1176, 106] on button "Generate Auth Code" at bounding box center [1194, 101] width 112 height 26
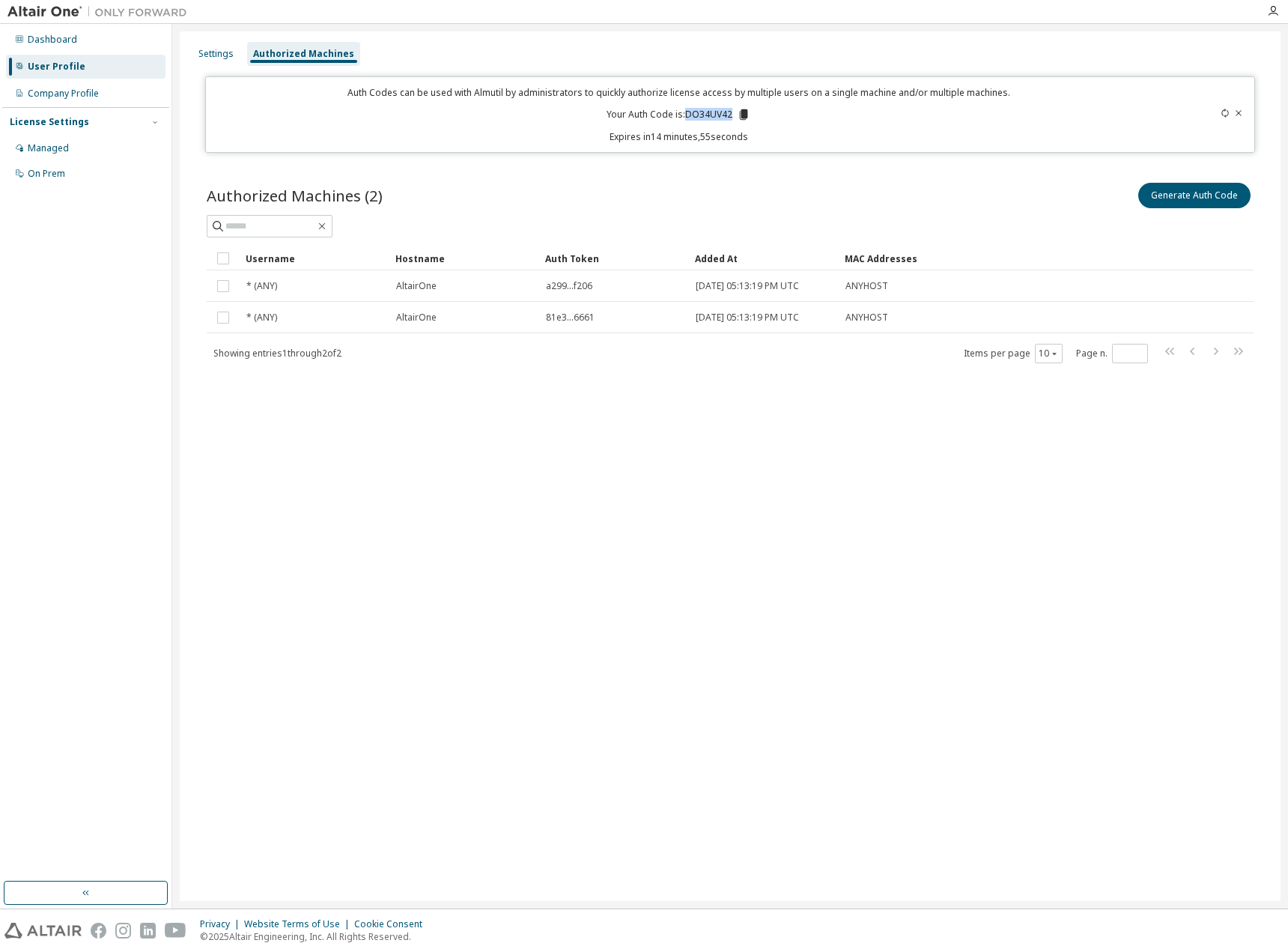
drag, startPoint x: 687, startPoint y: 111, endPoint x: 733, endPoint y: 113, distance: 46.0
click at [733, 113] on p "Your Auth Code is: DO34UV42" at bounding box center [679, 115] width 144 height 14
copy p "DO34UV42"
